Goal: Contribute content

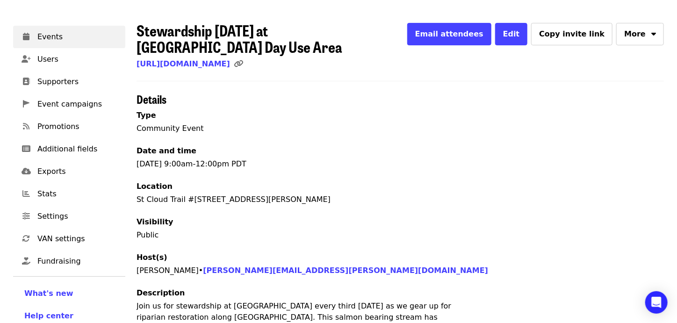
scroll to position [11, 0]
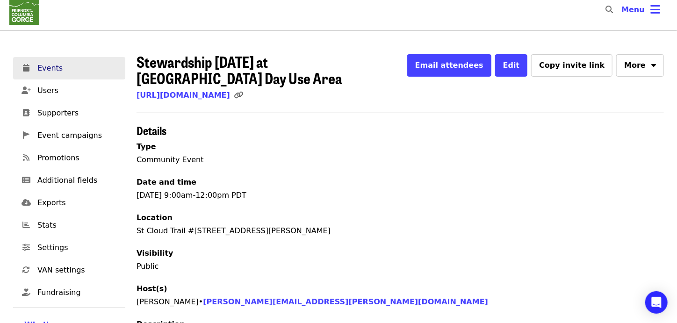
click at [46, 70] on span "Events" at bounding box center [77, 68] width 80 height 11
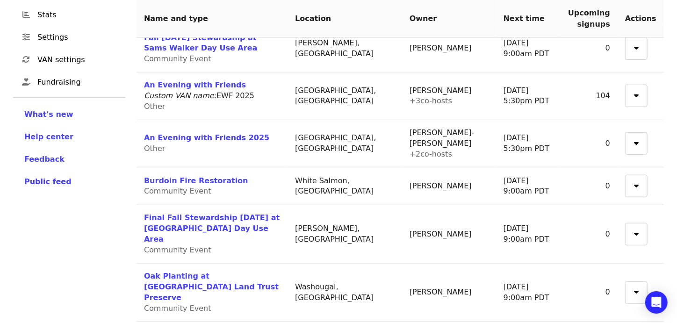
scroll to position [266, 0]
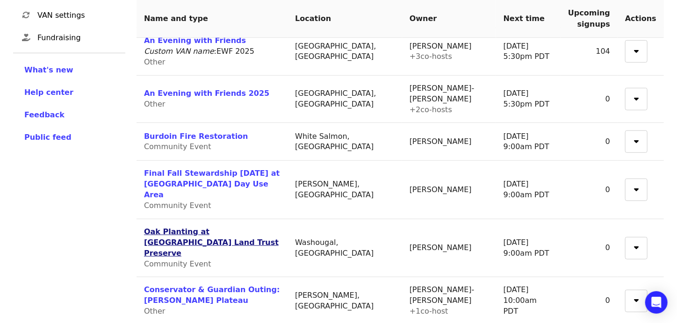
click at [220, 227] on link "Oak Planting at [GEOGRAPHIC_DATA] Land Trust Preserve" at bounding box center [211, 242] width 135 height 30
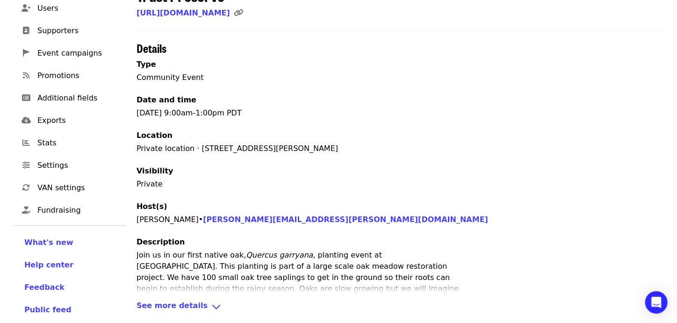
scroll to position [94, 0]
click at [159, 300] on span "See more details" at bounding box center [172, 307] width 71 height 14
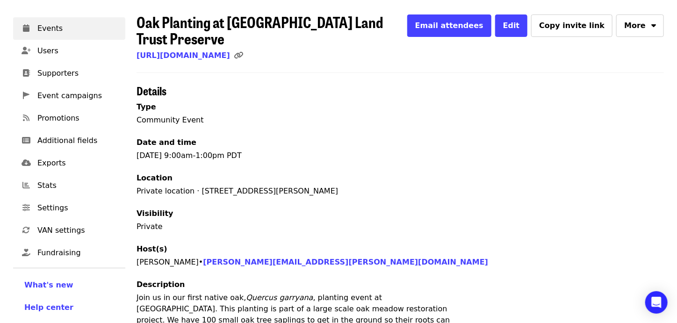
scroll to position [46, 0]
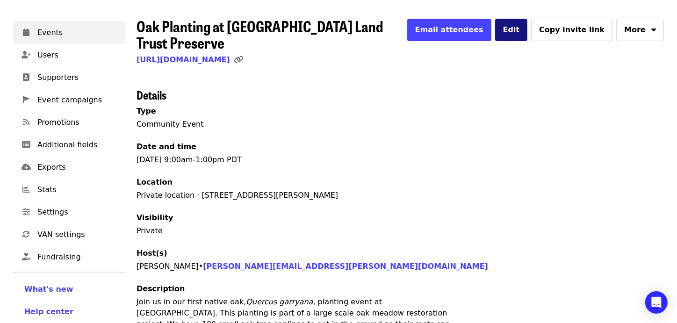
click at [520, 29] on span "Edit" at bounding box center [511, 29] width 17 height 9
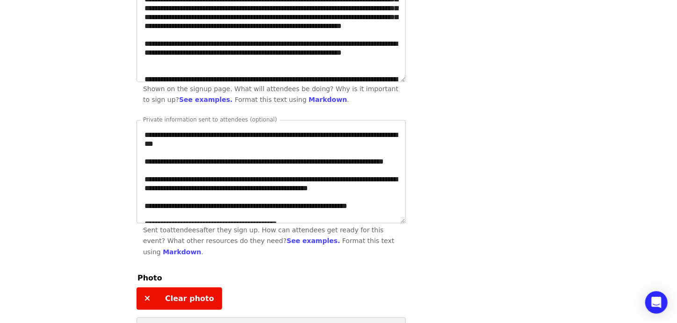
scroll to position [88, 0]
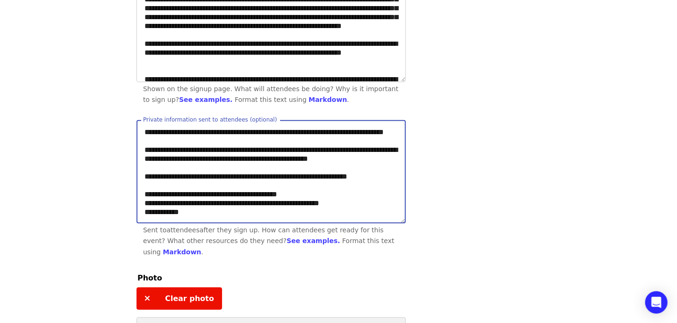
drag, startPoint x: 370, startPoint y: 182, endPoint x: 383, endPoint y: 184, distance: 13.7
click at [383, 184] on textarea "**********" at bounding box center [271, 172] width 268 height 102
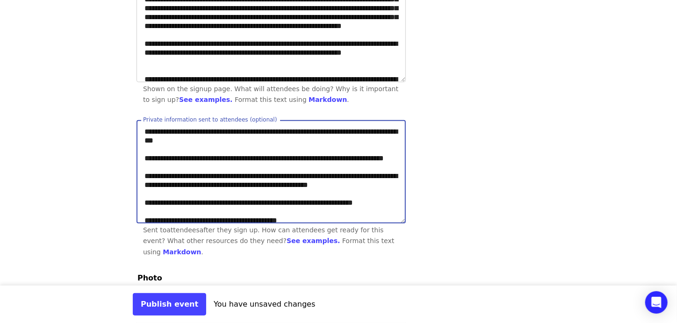
scroll to position [0, 0]
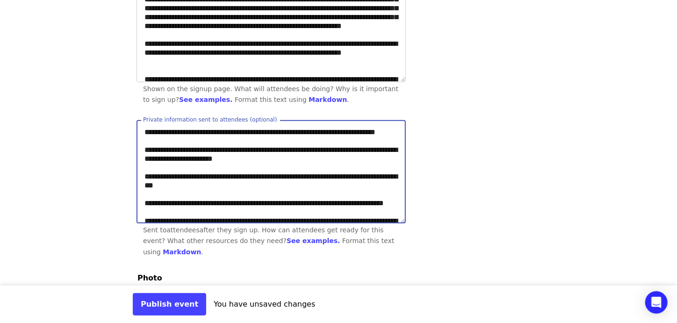
click at [288, 140] on textarea "**********" at bounding box center [271, 172] width 268 height 102
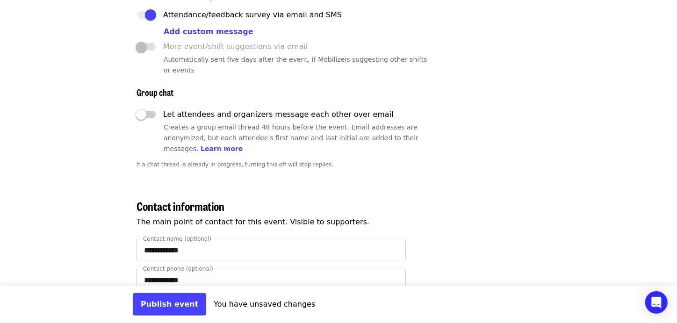
scroll to position [1730, 0]
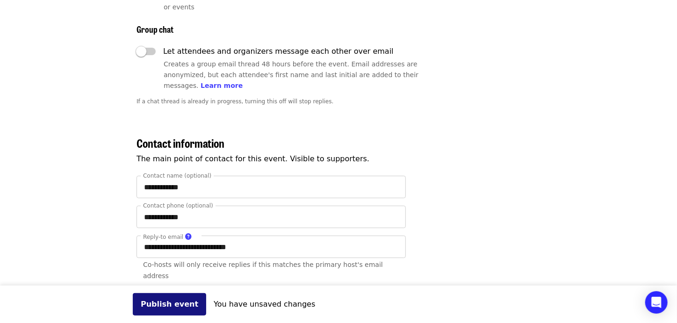
type textarea "**********"
click at [142, 304] on button "Publish event" at bounding box center [169, 304] width 73 height 22
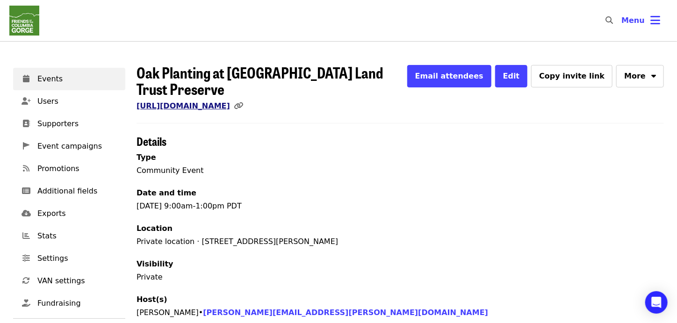
click at [230, 101] on link "[URL][DOMAIN_NAME]" at bounding box center [184, 105] width 94 height 9
click at [63, 81] on span "Events" at bounding box center [77, 78] width 80 height 11
